Goal: Information Seeking & Learning: Learn about a topic

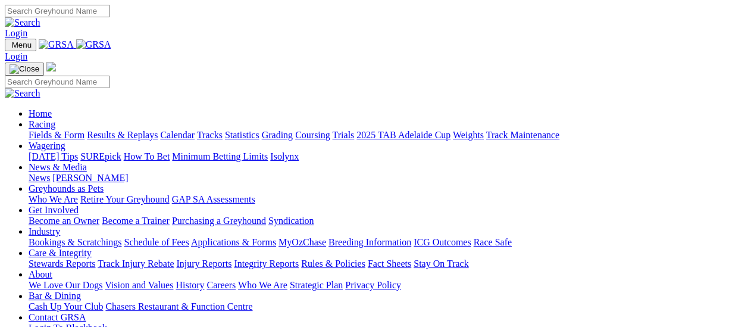
click at [127, 130] on link "Results & Replays" at bounding box center [122, 135] width 71 height 10
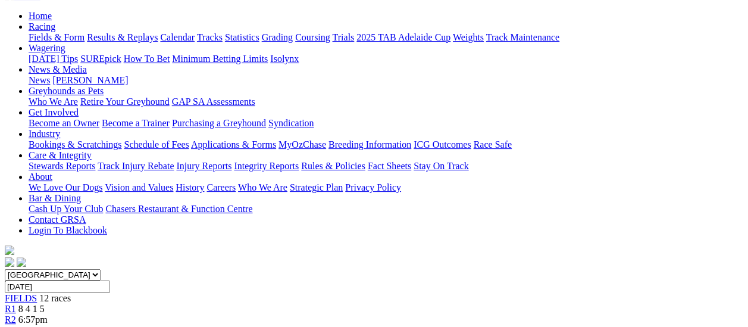
scroll to position [60, 0]
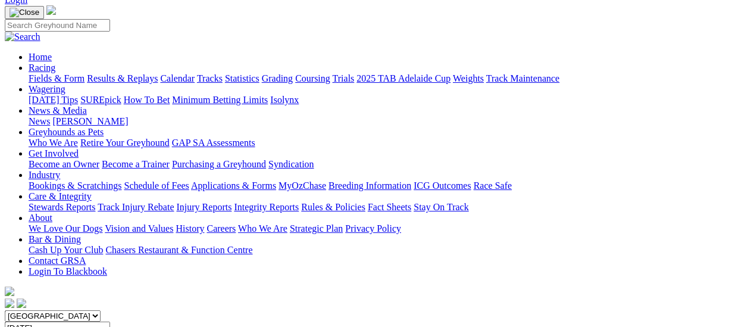
scroll to position [60, 0]
